Goal: Transaction & Acquisition: Purchase product/service

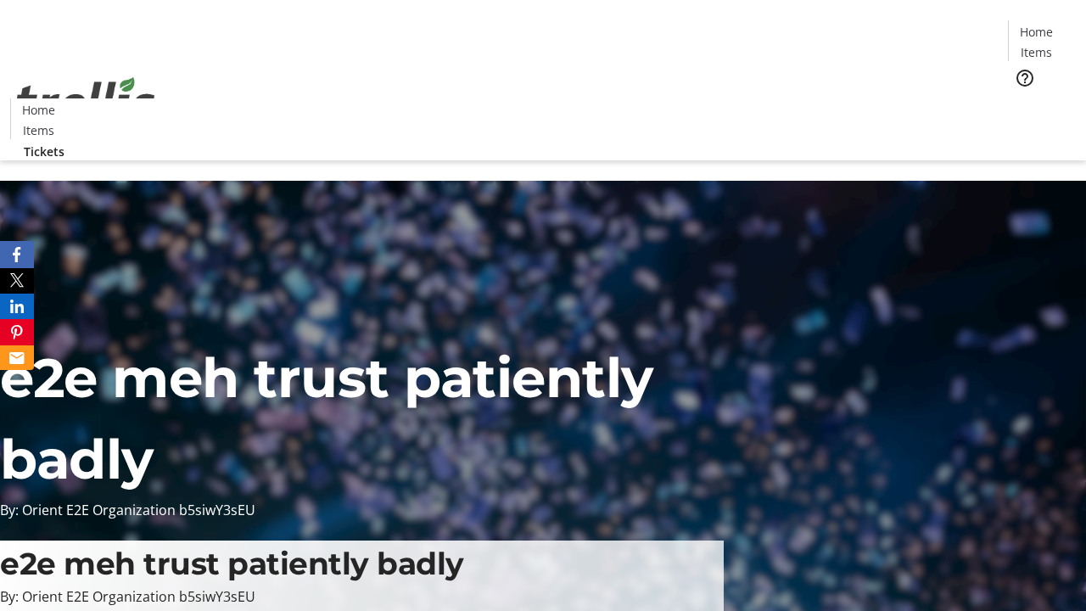
click at [1022, 98] on span "Tickets" at bounding box center [1042, 107] width 41 height 18
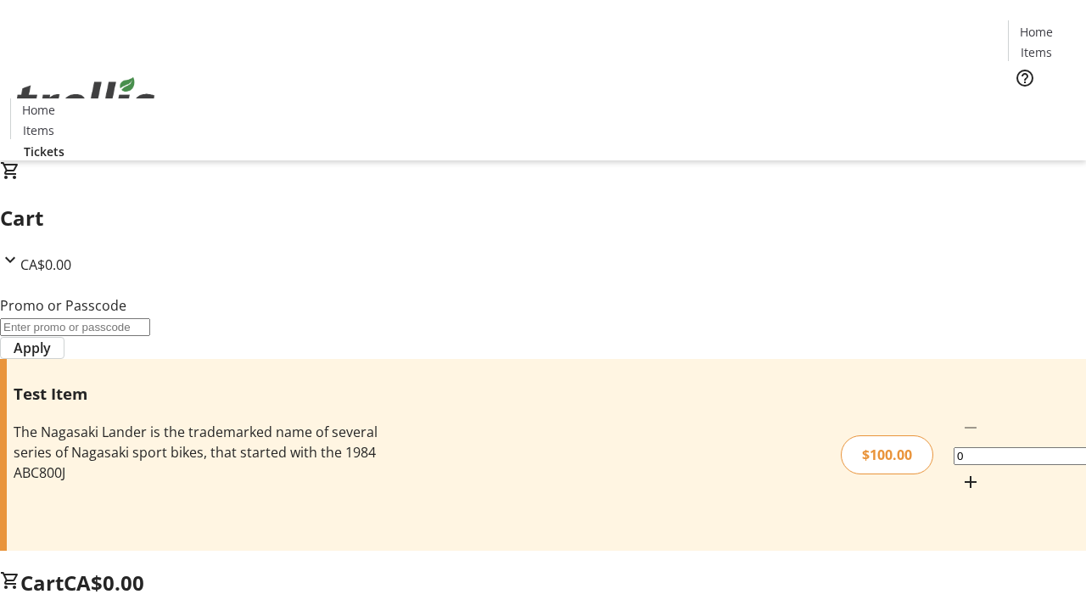
click at [961, 472] on mat-icon "Increment by one" at bounding box center [971, 482] width 20 height 20
type input "1"
type input "FLAT"
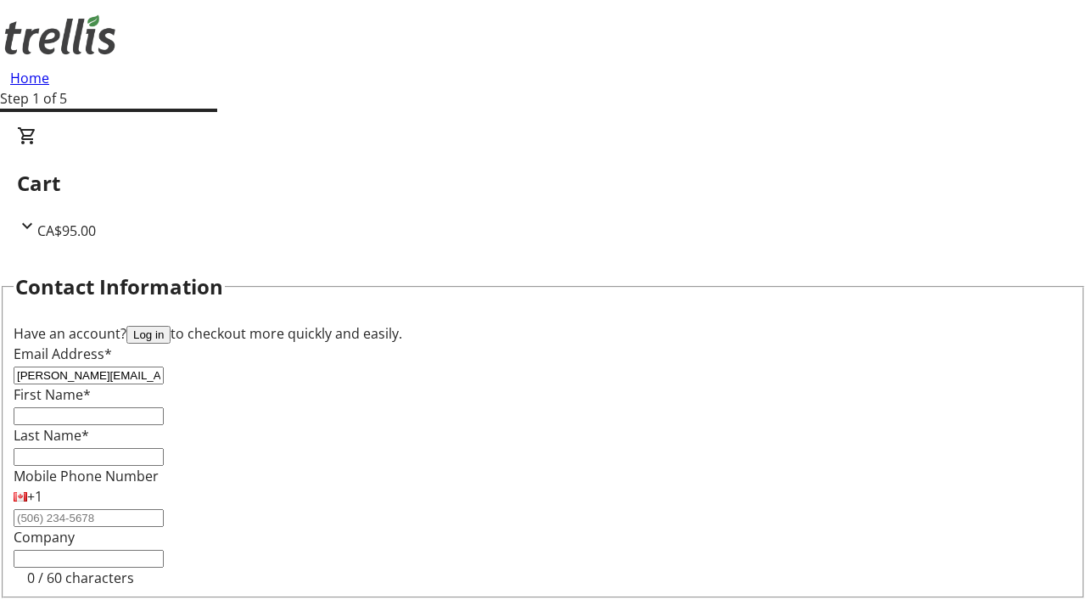
type input "[PERSON_NAME][EMAIL_ADDRESS][PERSON_NAME][DOMAIN_NAME]"
type input "[PERSON_NAME]"
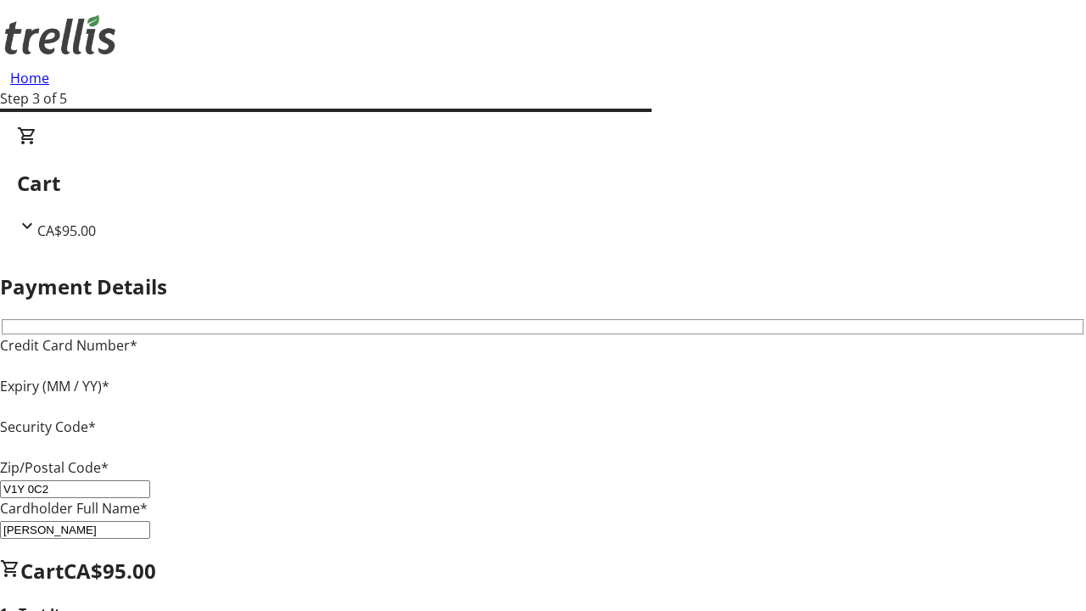
type input "V1Y 0C2"
